Goal: Task Accomplishment & Management: Use online tool/utility

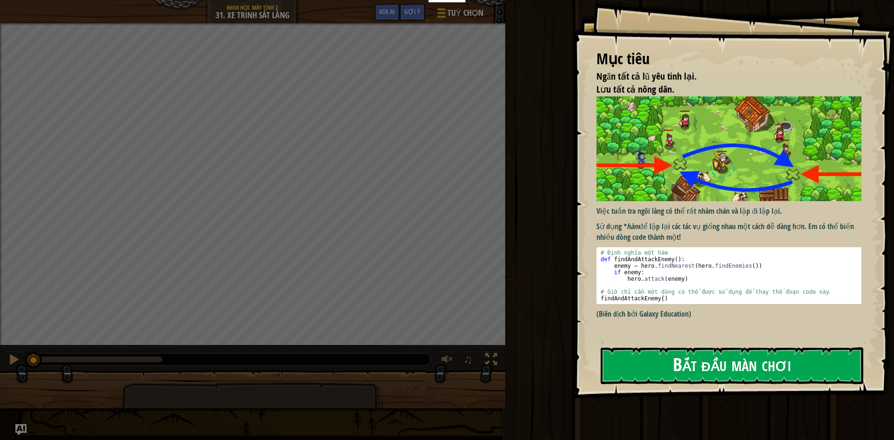
click at [701, 309] on p "(Biên dịch bởi Galaxy Education)" at bounding box center [733, 314] width 272 height 11
click at [704, 337] on div "Việc tuần tra ngôi làng có thể rất nhàm chán và lặp đi lặp lại. Sử dụng * hàm đ…" at bounding box center [733, 217] width 272 height 242
click at [707, 363] on button "Bắt đầu màn chơi" at bounding box center [732, 366] width 263 height 37
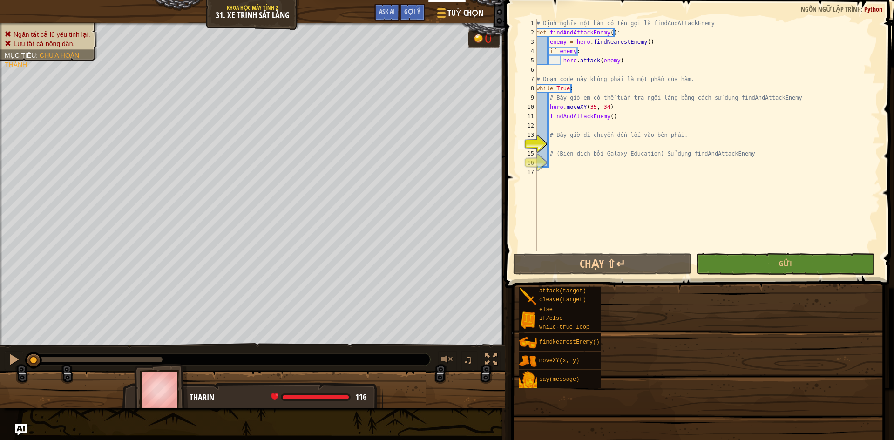
click at [707, 356] on div "Bảng điều khiển của tôi Bảng điều khiển giáo viên CodeCombat Bảng Điều Khiển Gi…" at bounding box center [447, 220] width 894 height 440
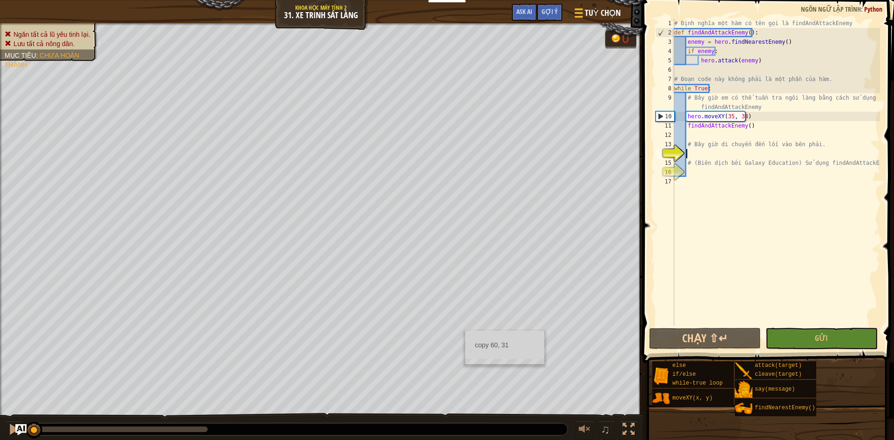
click at [719, 177] on div "# Định nghĩa một hàm có tên gọi là findAndAttackEnemy def findAndAttackEnemy ( …" at bounding box center [777, 182] width 208 height 326
click at [767, 175] on div "# Định nghĩa một hàm có tên gọi là findAndAttackEnemy def findAndAttackEnemy ( …" at bounding box center [777, 182] width 208 height 326
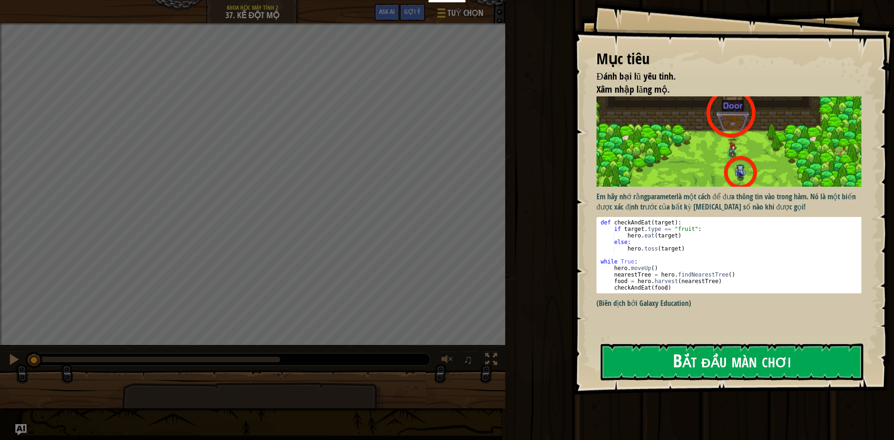
click at [688, 170] on img at bounding box center [733, 141] width 272 height 90
click at [695, 197] on p "Em hãy nhớ rằng parameter là một cách để đưa thông tin vào trong hàm. Nó là một…" at bounding box center [733, 201] width 272 height 21
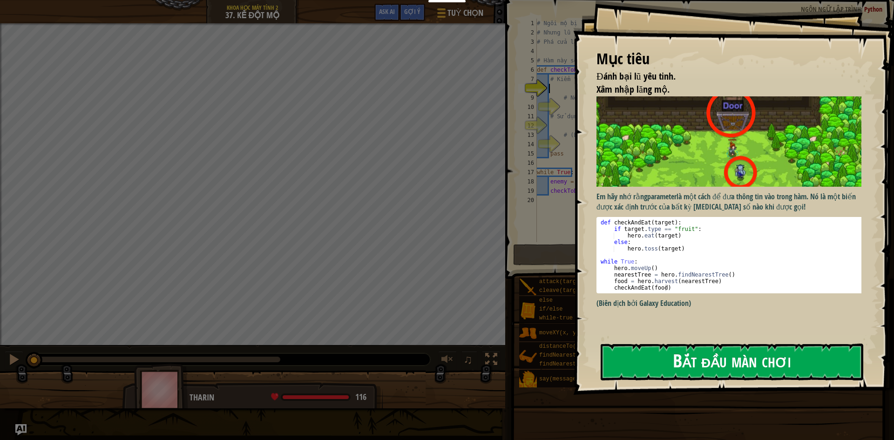
click at [703, 359] on button "Bắt đầu màn chơi" at bounding box center [732, 362] width 263 height 37
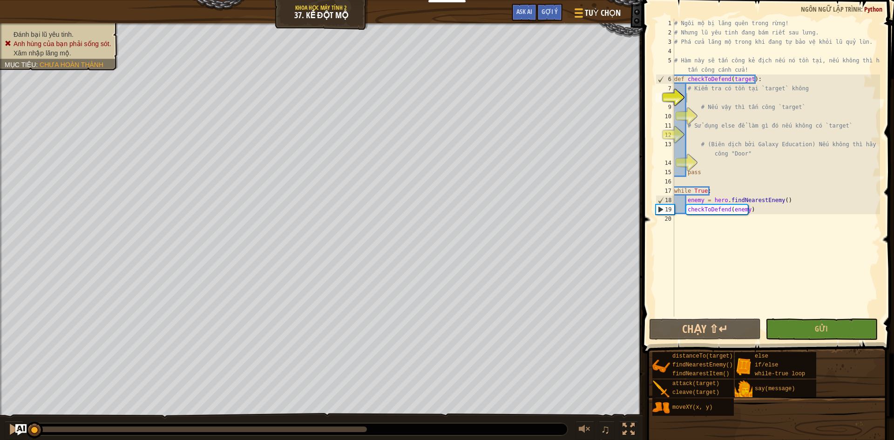
click at [679, 331] on button "Chạy ⇧↵" at bounding box center [705, 329] width 112 height 21
